Goal: Navigation & Orientation: Find specific page/section

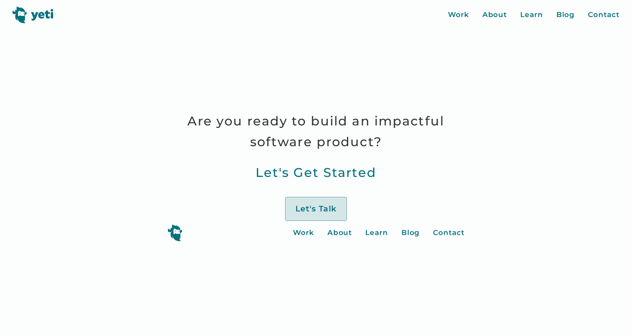
scroll to position [3639, 0]
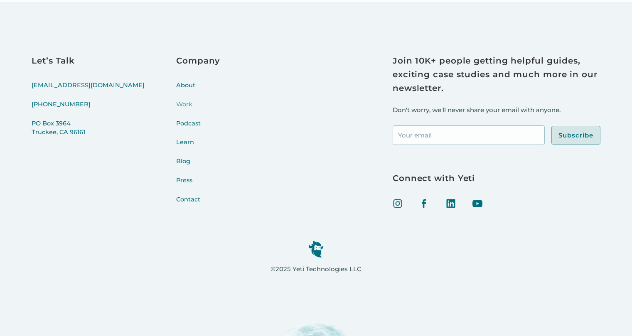
click at [176, 103] on link "Work" at bounding box center [198, 109] width 44 height 19
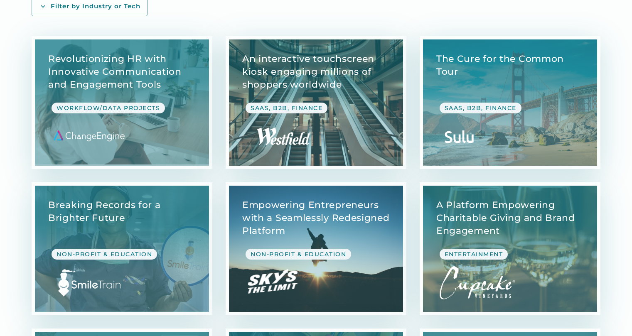
scroll to position [83, 0]
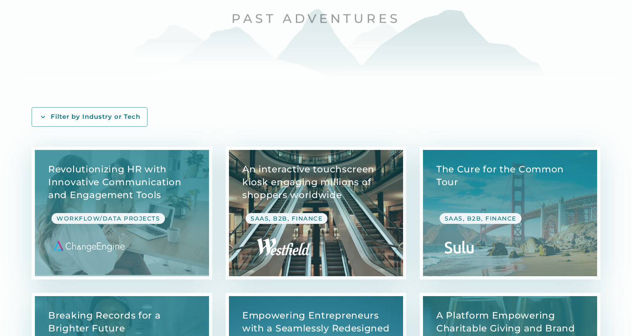
click at [354, 213] on link "View Case Study" at bounding box center [316, 213] width 174 height 126
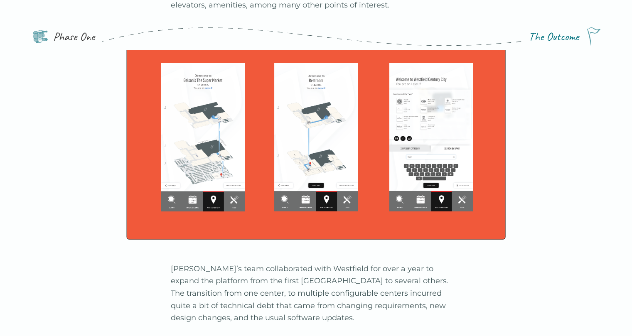
scroll to position [1869, 0]
